Goal: Task Accomplishment & Management: Complete application form

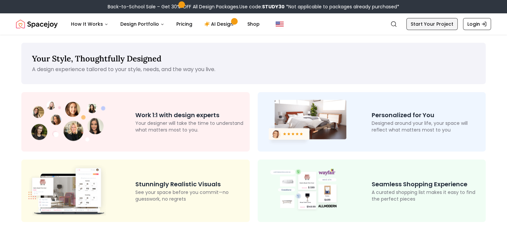
click at [444, 23] on link "Start Your Project" at bounding box center [431, 24] width 51 height 12
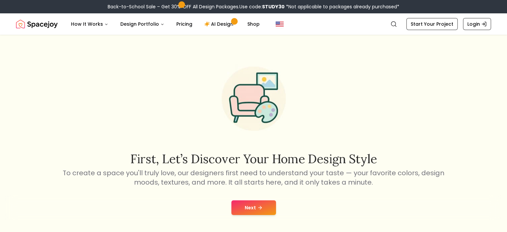
click at [258, 202] on button "Next" at bounding box center [253, 207] width 45 height 15
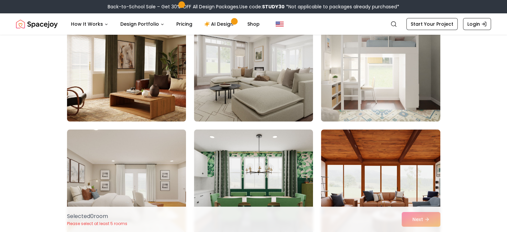
scroll to position [63, 0]
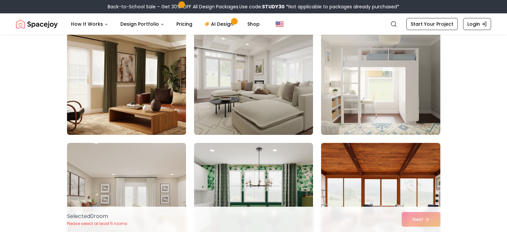
click at [100, 74] on img at bounding box center [126, 81] width 125 height 112
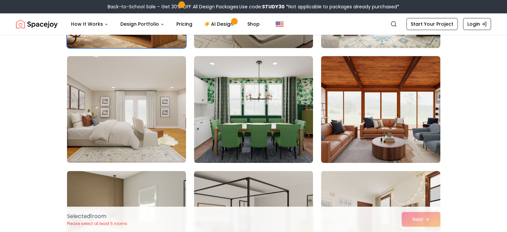
scroll to position [164, 0]
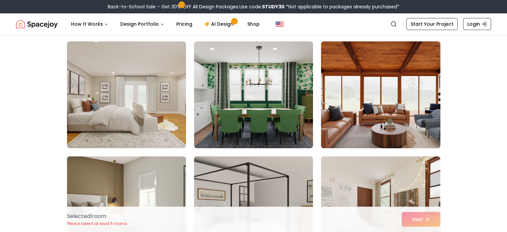
click at [365, 98] on img at bounding box center [380, 95] width 125 height 112
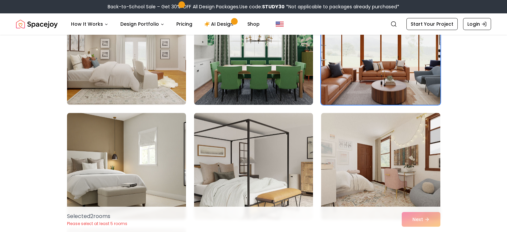
scroll to position [208, 0]
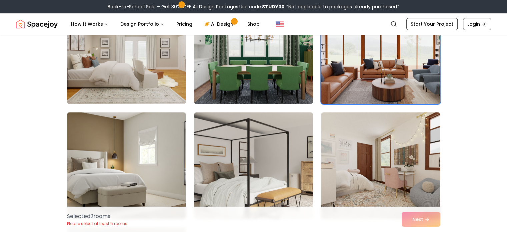
click at [274, 76] on img at bounding box center [253, 51] width 125 height 112
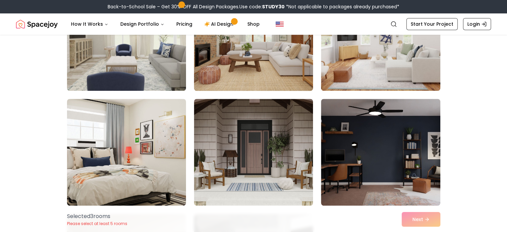
scroll to position [596, 0]
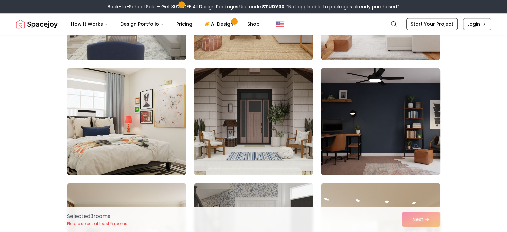
click at [403, 105] on img at bounding box center [380, 121] width 125 height 112
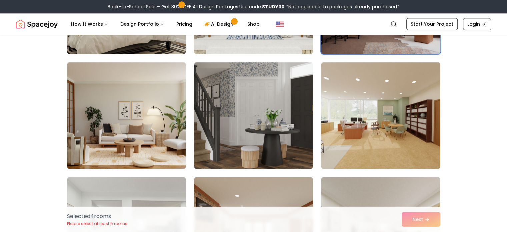
scroll to position [718, 0]
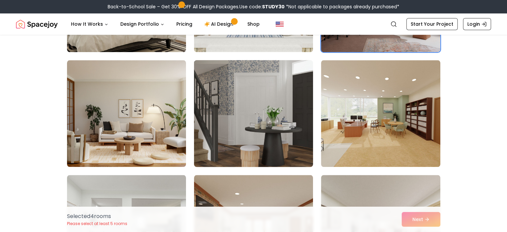
click at [272, 119] on img at bounding box center [253, 113] width 125 height 112
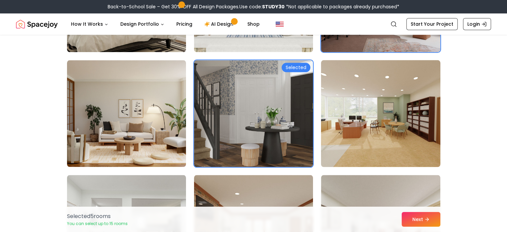
click at [371, 137] on img at bounding box center [380, 113] width 125 height 112
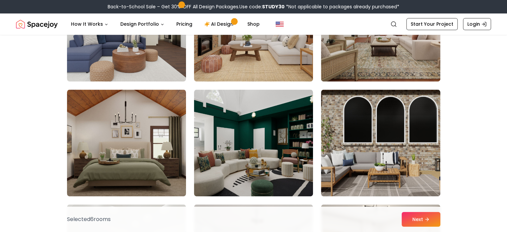
scroll to position [942, 0]
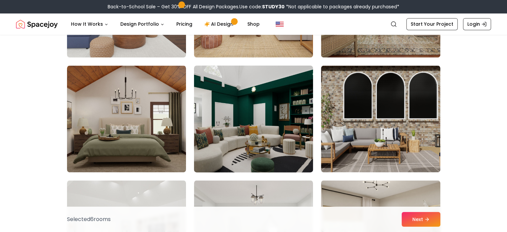
click at [214, 137] on img at bounding box center [253, 119] width 125 height 112
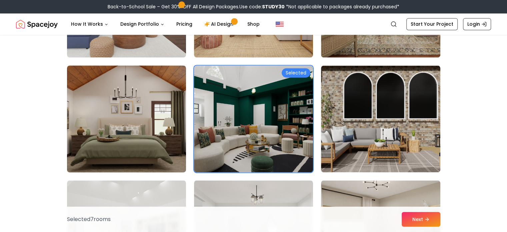
click at [141, 136] on img at bounding box center [126, 119] width 125 height 112
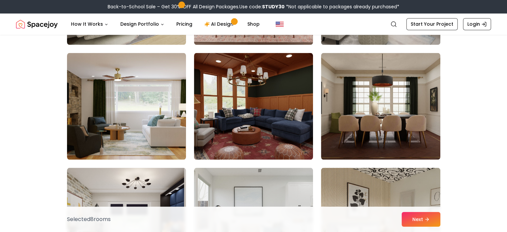
scroll to position [1186, 0]
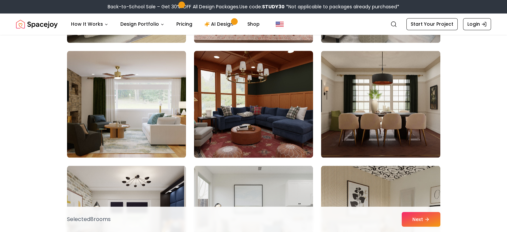
click at [277, 123] on img at bounding box center [253, 104] width 125 height 112
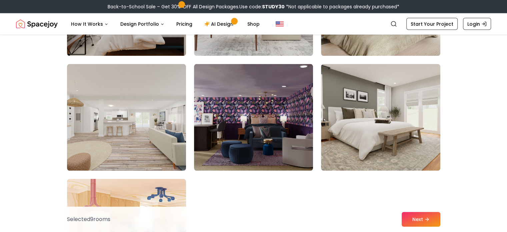
scroll to position [1402, 0]
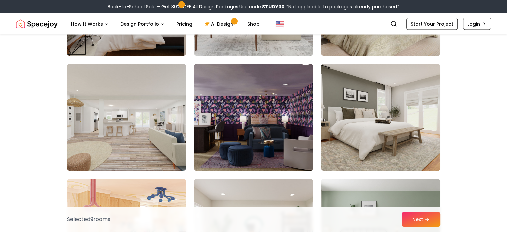
click at [269, 130] on img at bounding box center [253, 117] width 125 height 112
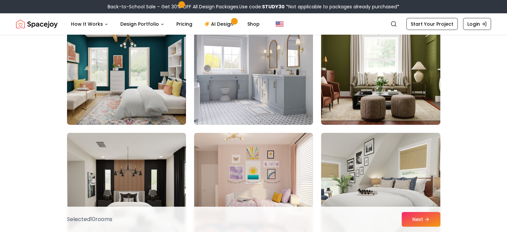
scroll to position [2136, 0]
click at [421, 219] on button "Next" at bounding box center [420, 219] width 39 height 15
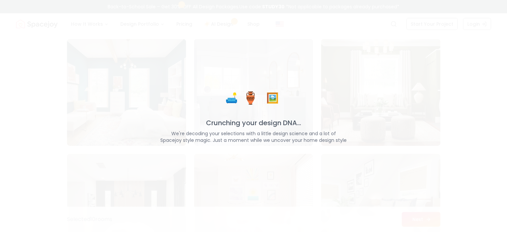
scroll to position [2157, 0]
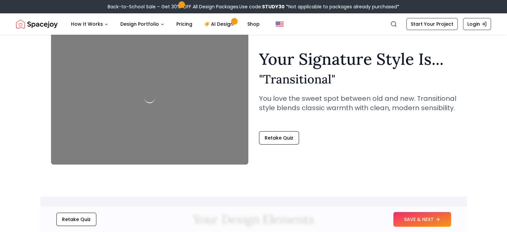
scroll to position [33, 0]
click at [132, 84] on div at bounding box center [149, 97] width 197 height 133
click at [431, 219] on button "SAVE & NEXT" at bounding box center [422, 219] width 58 height 15
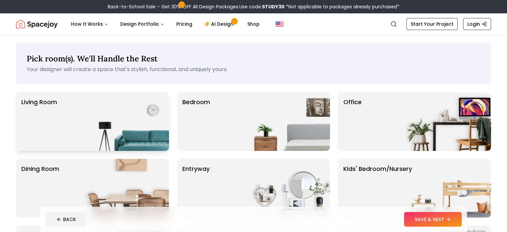
click at [93, 117] on img at bounding box center [126, 121] width 85 height 59
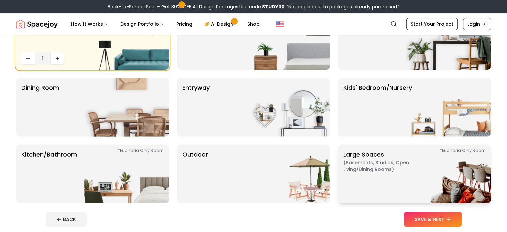
scroll to position [85, 0]
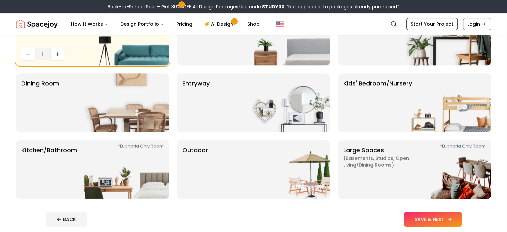
click at [445, 222] on button "SAVE & NEXT" at bounding box center [433, 219] width 58 height 15
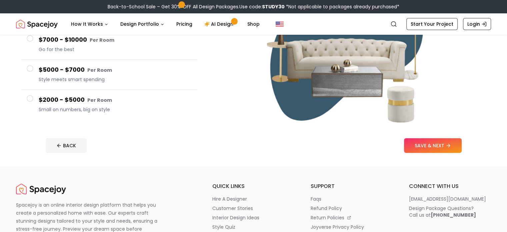
click at [73, 104] on h4 "$2000 - $5000 Per Room" at bounding box center [115, 100] width 153 height 10
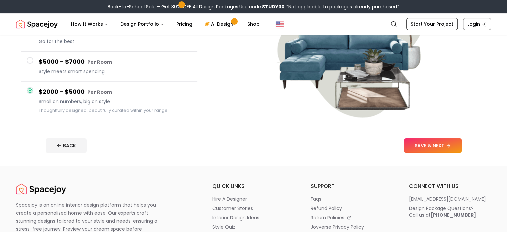
scroll to position [128, 0]
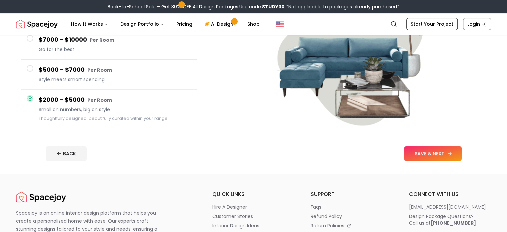
click at [461, 156] on button "SAVE & NEXT" at bounding box center [433, 153] width 58 height 15
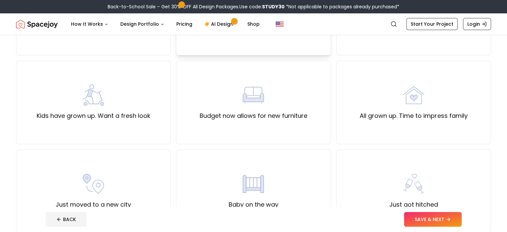
scroll to position [122, 0]
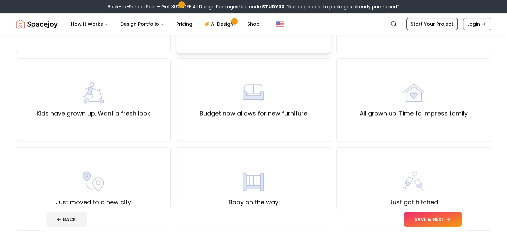
click at [266, 108] on div "Budget now allows for new furniture" at bounding box center [254, 100] width 108 height 36
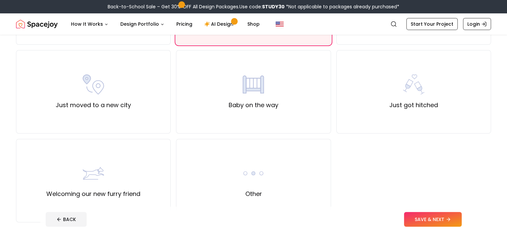
scroll to position [220, 0]
click at [455, 219] on button "SAVE & NEXT" at bounding box center [433, 219] width 58 height 15
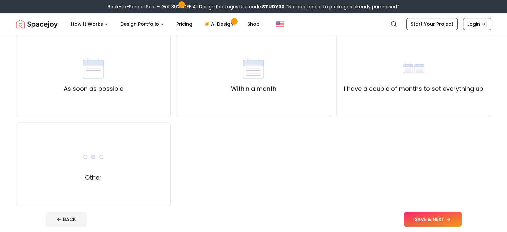
scroll to position [60, 0]
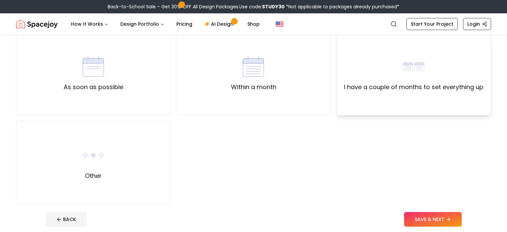
click at [380, 51] on div "I have a couple of months to set everything up" at bounding box center [413, 73] width 155 height 83
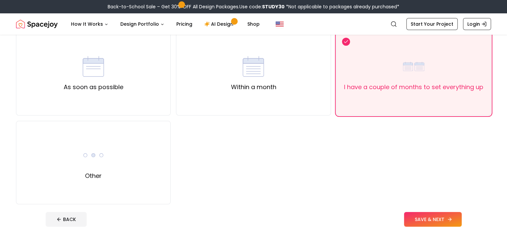
click at [461, 222] on button "SAVE & NEXT" at bounding box center [433, 219] width 58 height 15
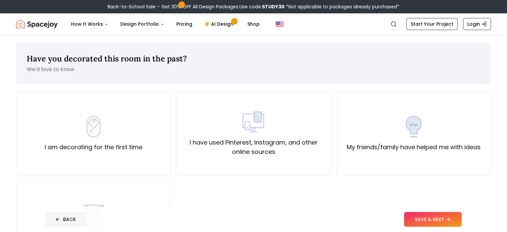
click at [46, 219] on button "BACK" at bounding box center [66, 219] width 41 height 15
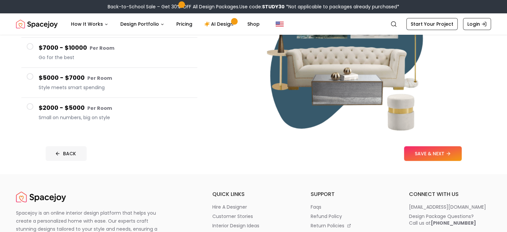
click at [48, 156] on button "BACK" at bounding box center [66, 153] width 41 height 15
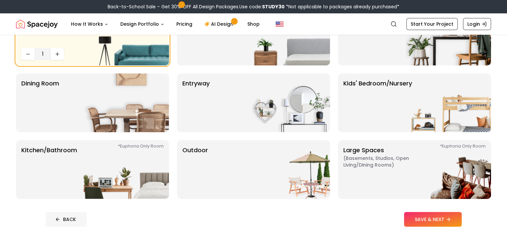
click at [46, 214] on button "BACK" at bounding box center [66, 219] width 41 height 15
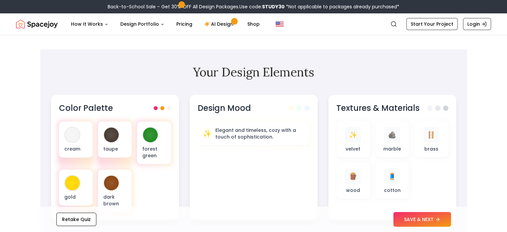
scroll to position [213, 0]
